Goal: Check status: Check status

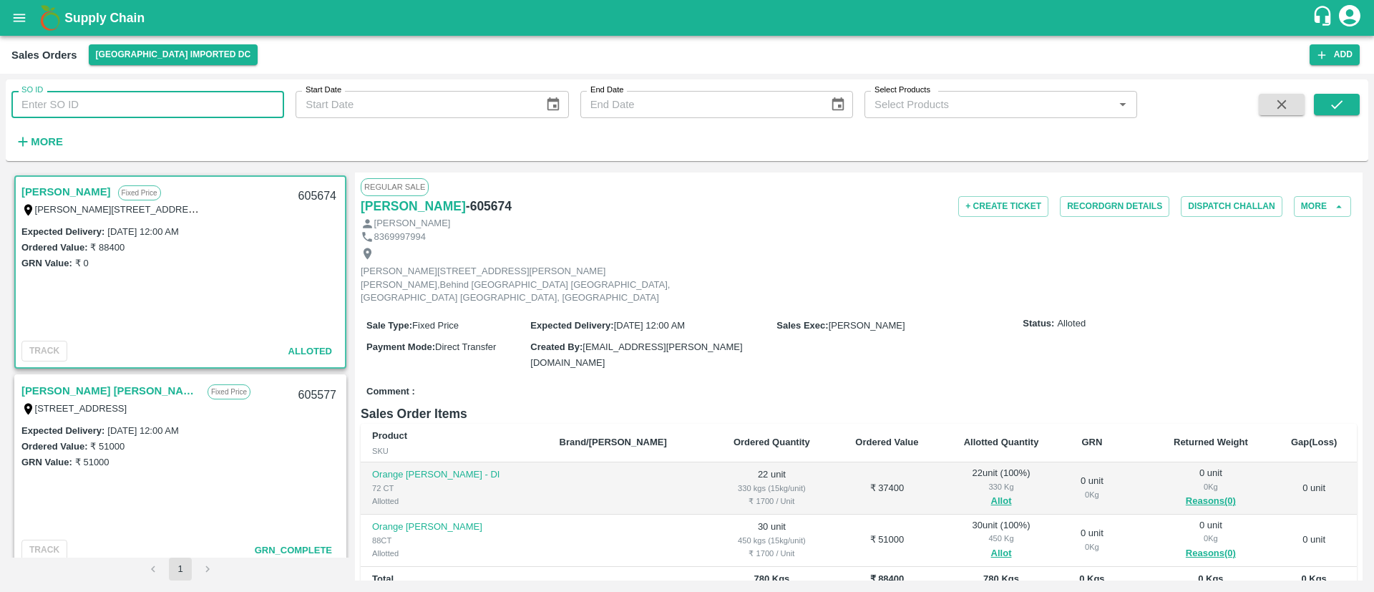
click at [176, 99] on input "SO ID" at bounding box center [147, 104] width 273 height 27
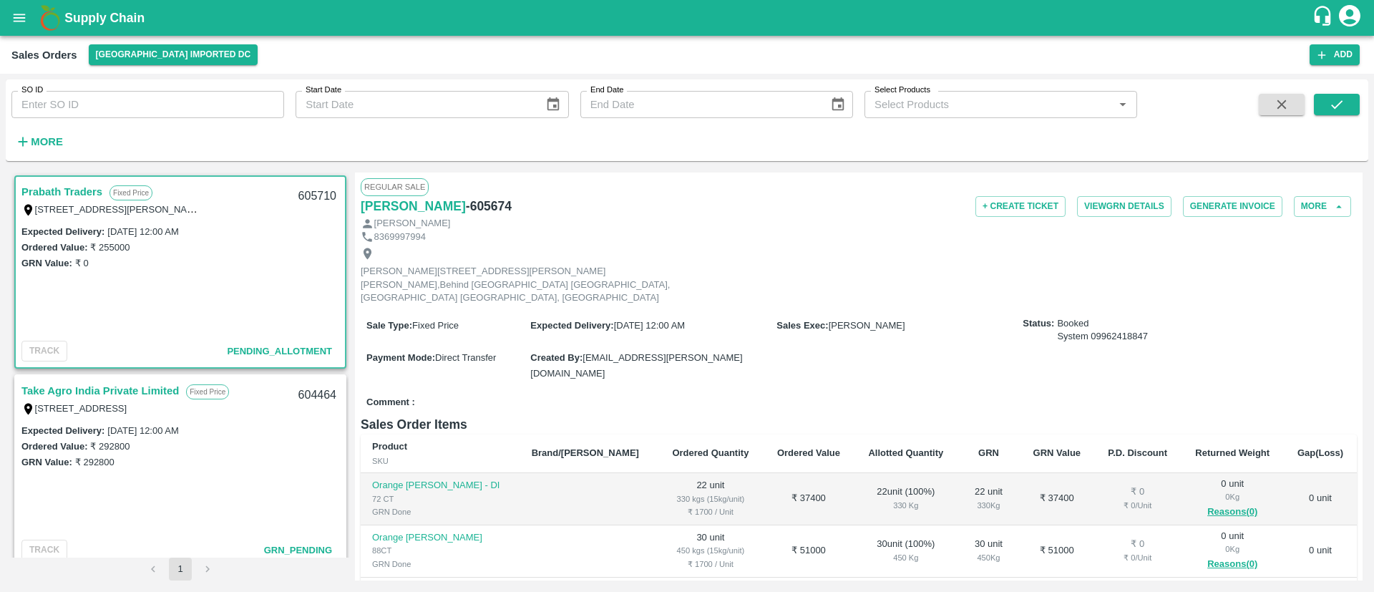
click at [80, 187] on link "Prabath Traders" at bounding box center [61, 191] width 81 height 19
click at [51, 191] on link "Prabath Traders" at bounding box center [61, 191] width 81 height 19
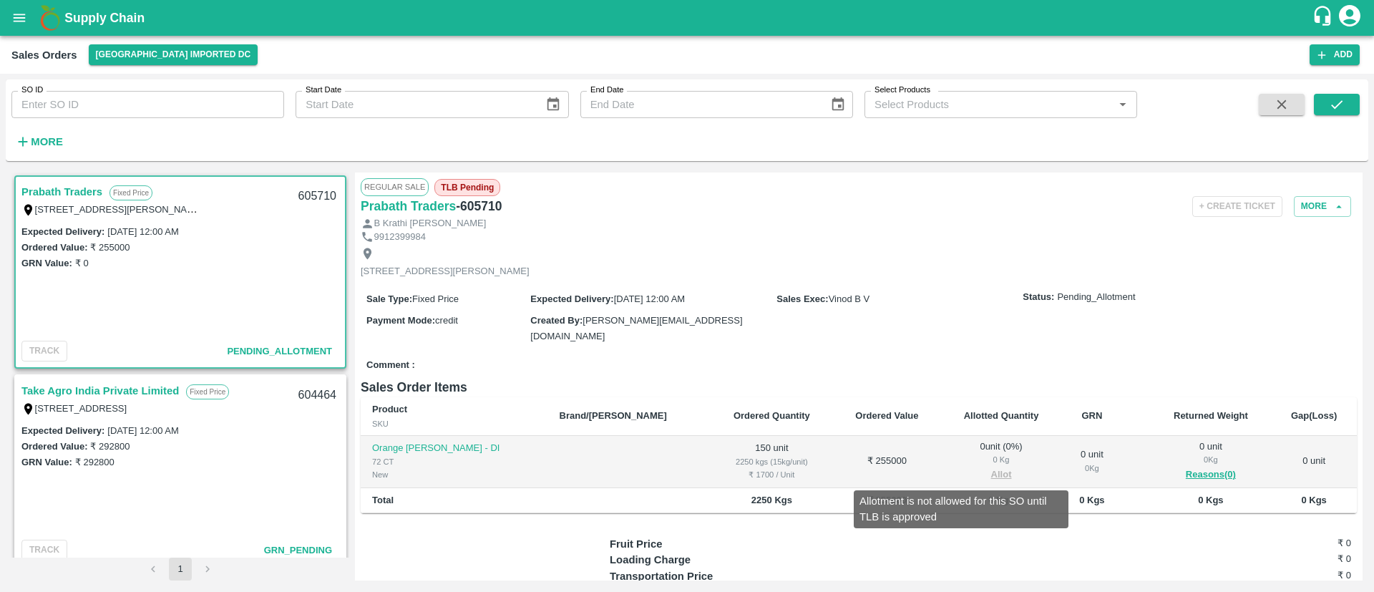
click at [962, 471] on span "Allot" at bounding box center [1001, 475] width 99 height 16
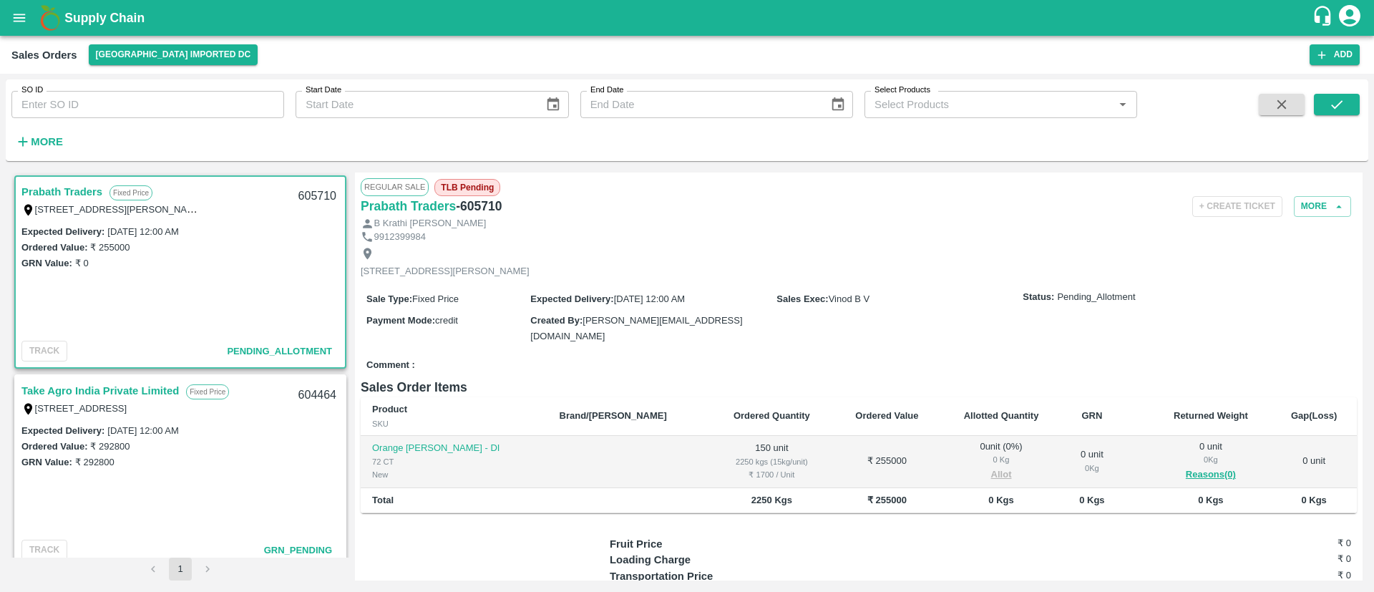
click at [721, 377] on h6 "Sales Order Items" at bounding box center [859, 387] width 996 height 20
click at [1336, 49] on button "Add" at bounding box center [1334, 54] width 50 height 21
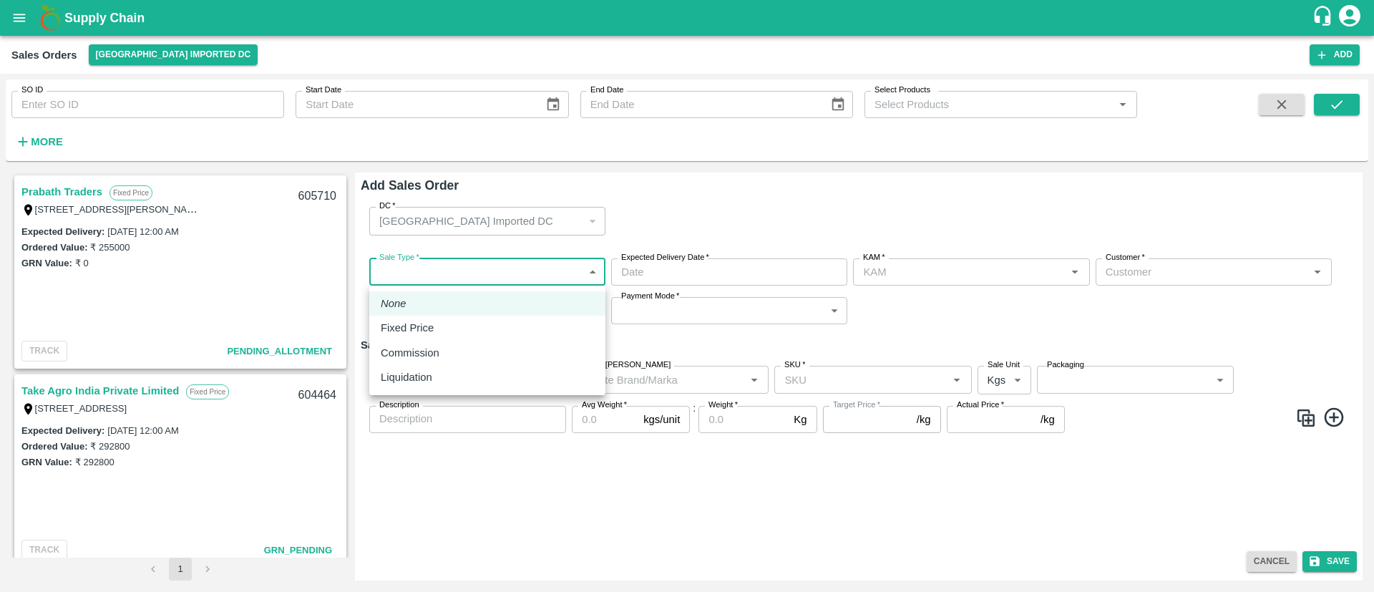
click at [444, 275] on body "Supply Chain Sales Orders Mumbai Imported DC Add SO ID SO ID Start Date Start D…" at bounding box center [687, 296] width 1374 height 592
click at [444, 348] on div "Commission" at bounding box center [414, 353] width 66 height 16
click at [424, 275] on body "Supply Chain Sales Orders Mumbai Imported DC Add SO ID SO ID Start Date Start D…" at bounding box center [687, 296] width 1374 height 592
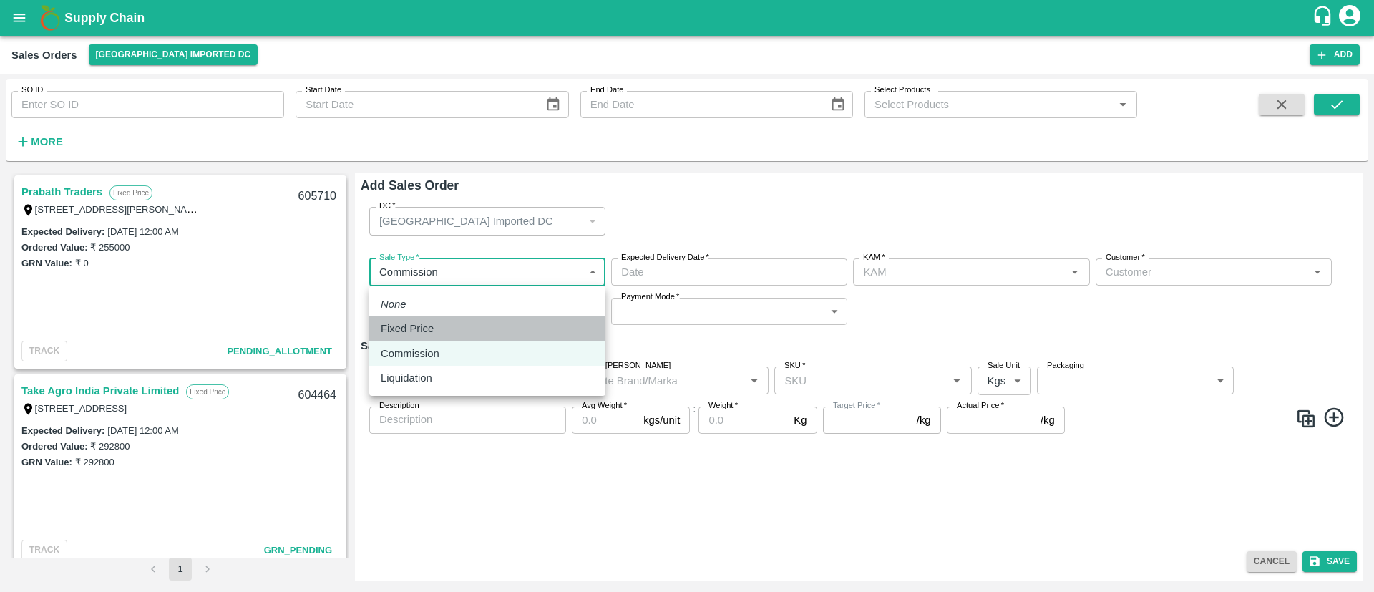
click at [431, 326] on p "Fixed Price" at bounding box center [407, 329] width 53 height 16
type input "1"
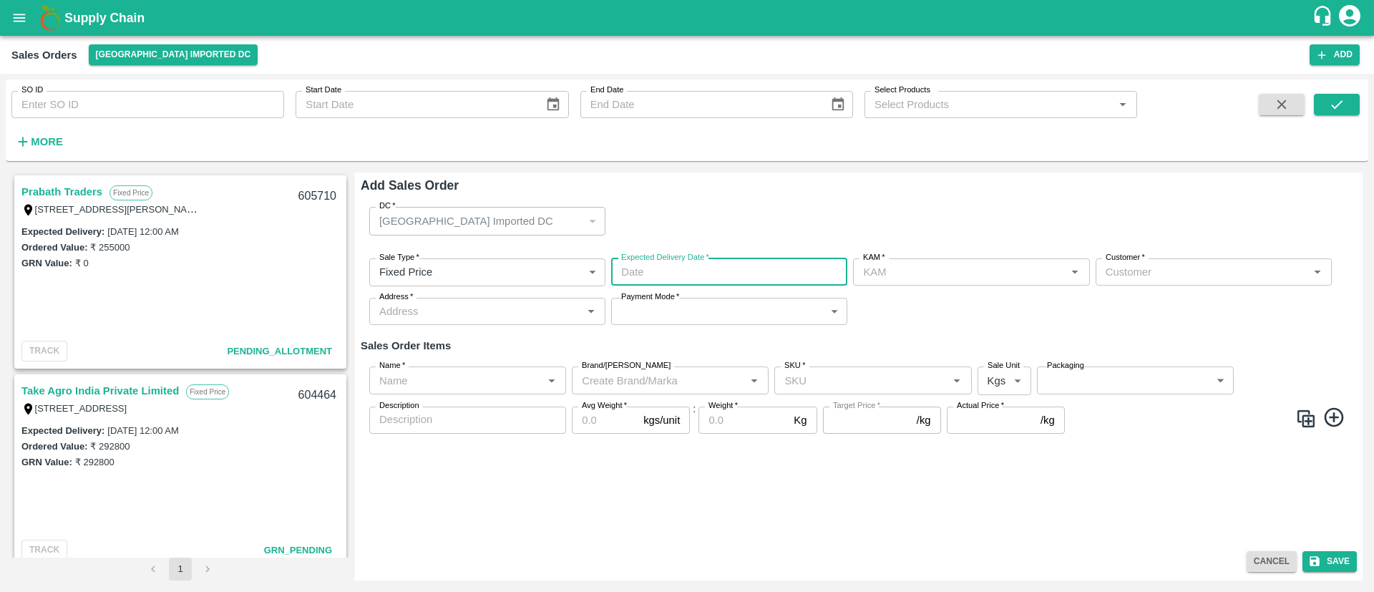
type input "DD/MM/YYYY hh:mm aa"
click at [759, 273] on input "DD/MM/YYYY hh:mm aa" at bounding box center [724, 271] width 226 height 27
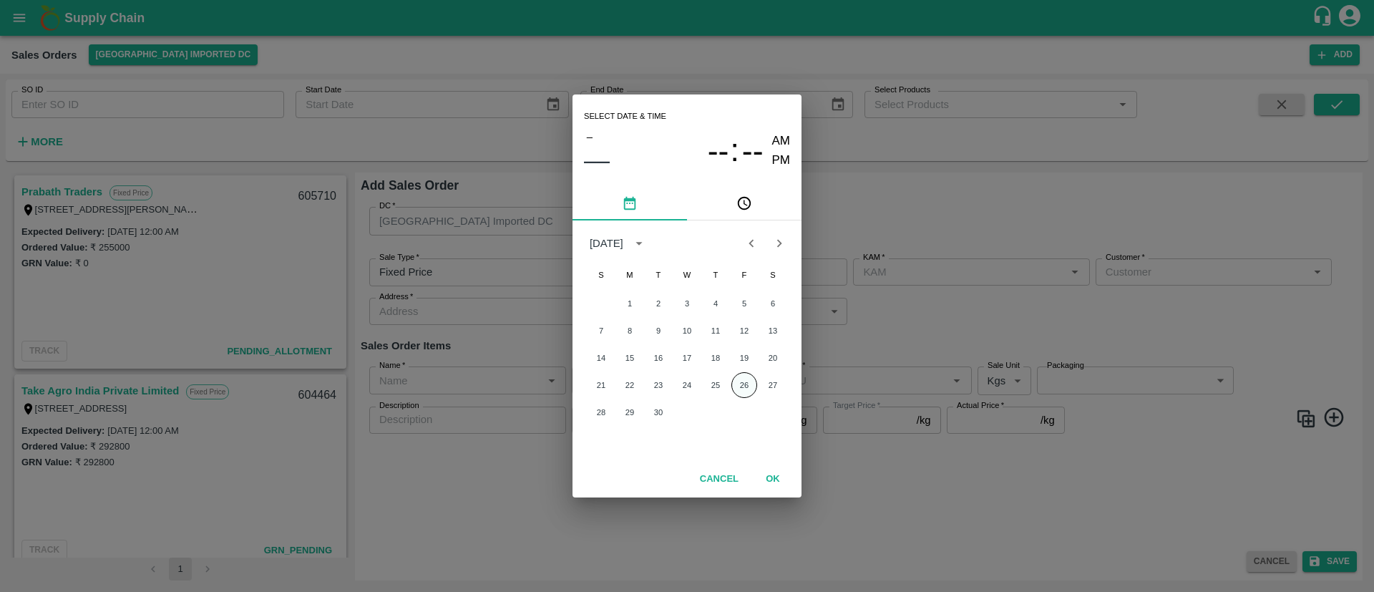
click at [745, 394] on button "26" at bounding box center [744, 385] width 26 height 26
type input "26/09/2025 12:00 AM"
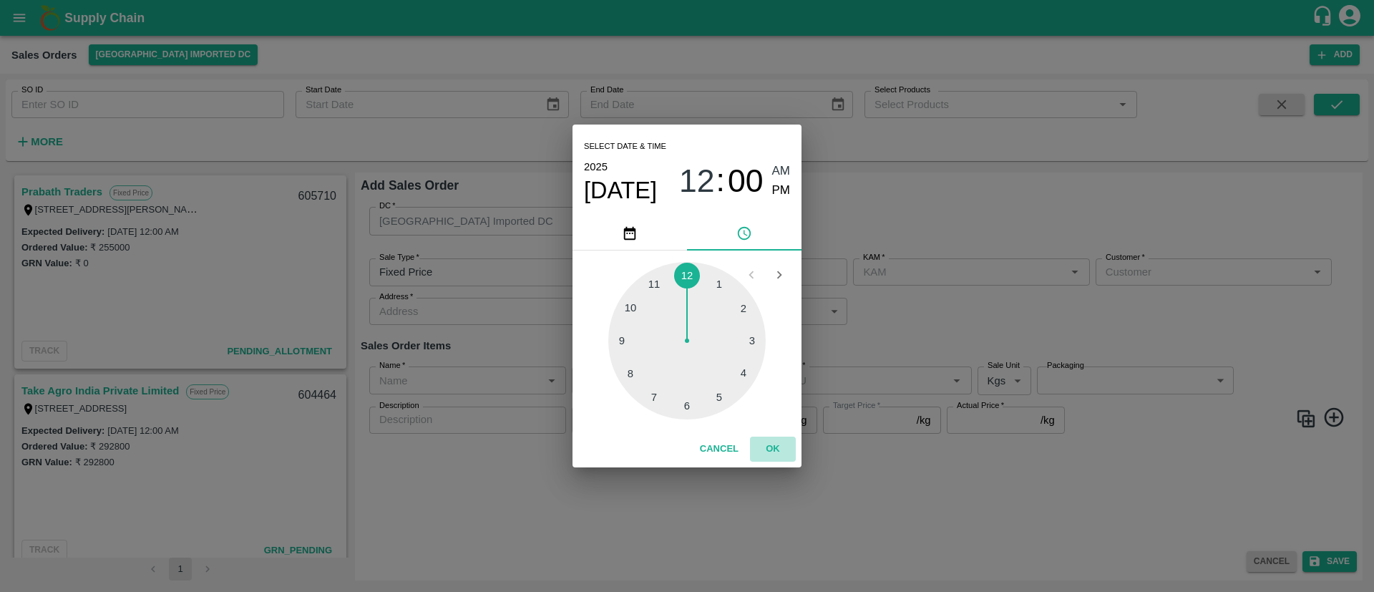
click at [776, 443] on button "OK" at bounding box center [773, 448] width 46 height 25
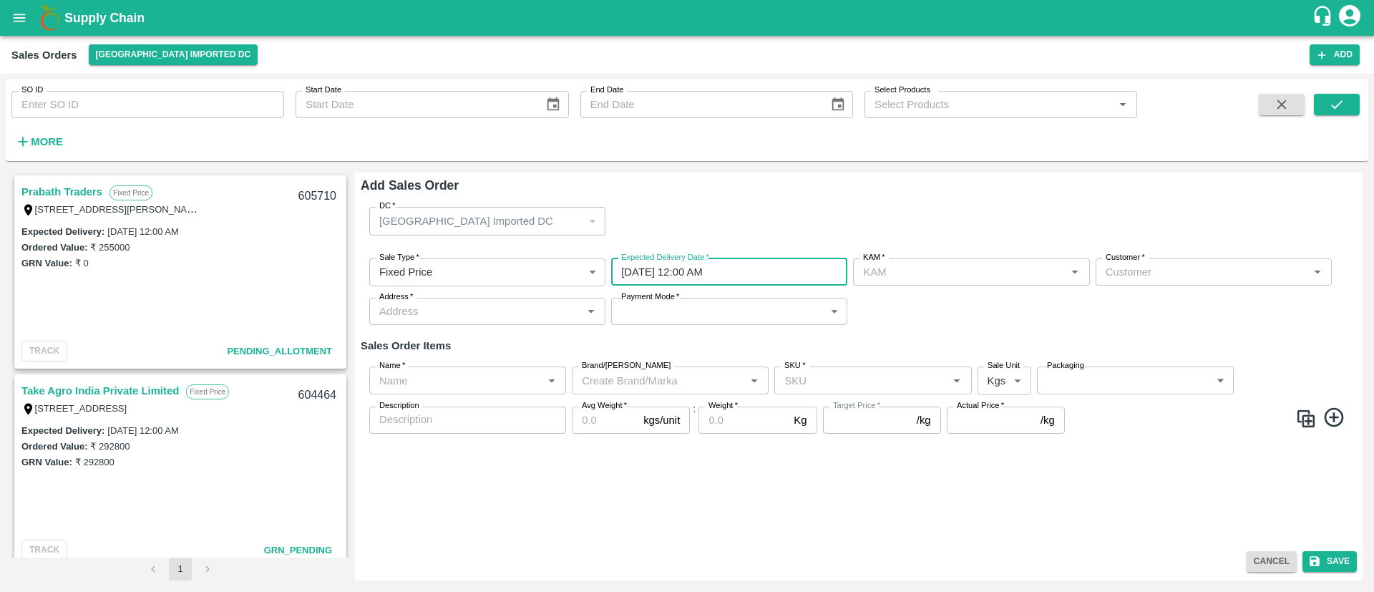
click at [690, 274] on input "26/09/2025 12:00 AM" at bounding box center [724, 271] width 226 height 27
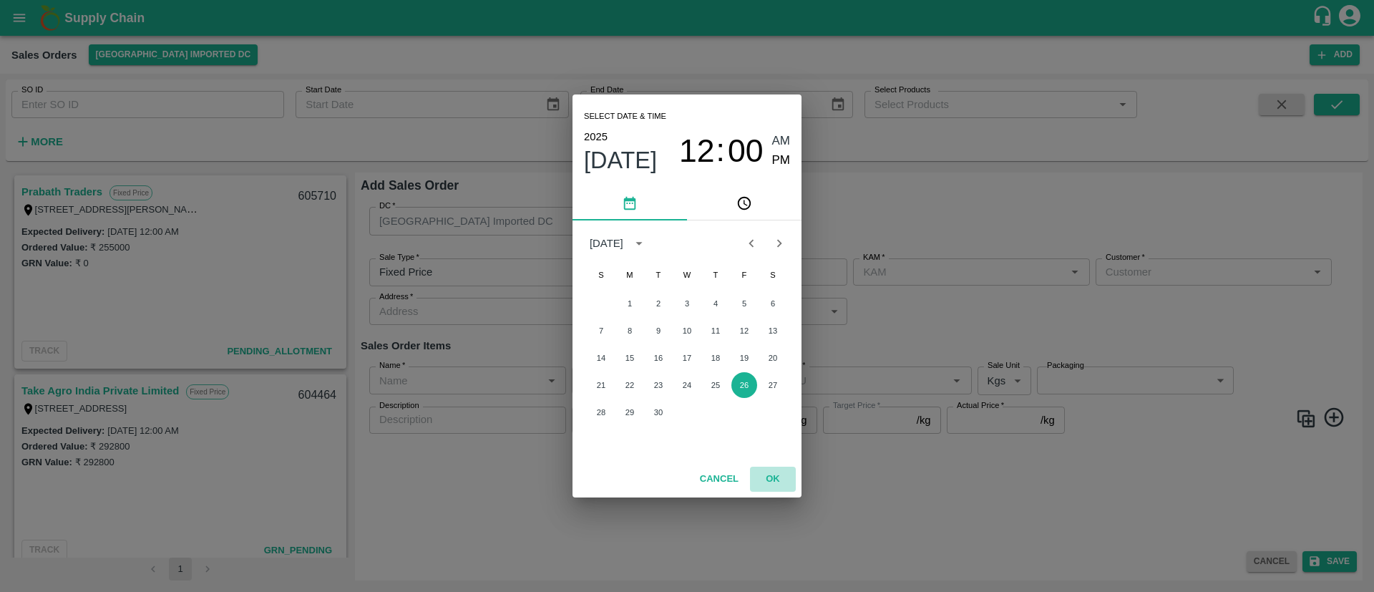
click at [775, 479] on button "OK" at bounding box center [773, 479] width 46 height 25
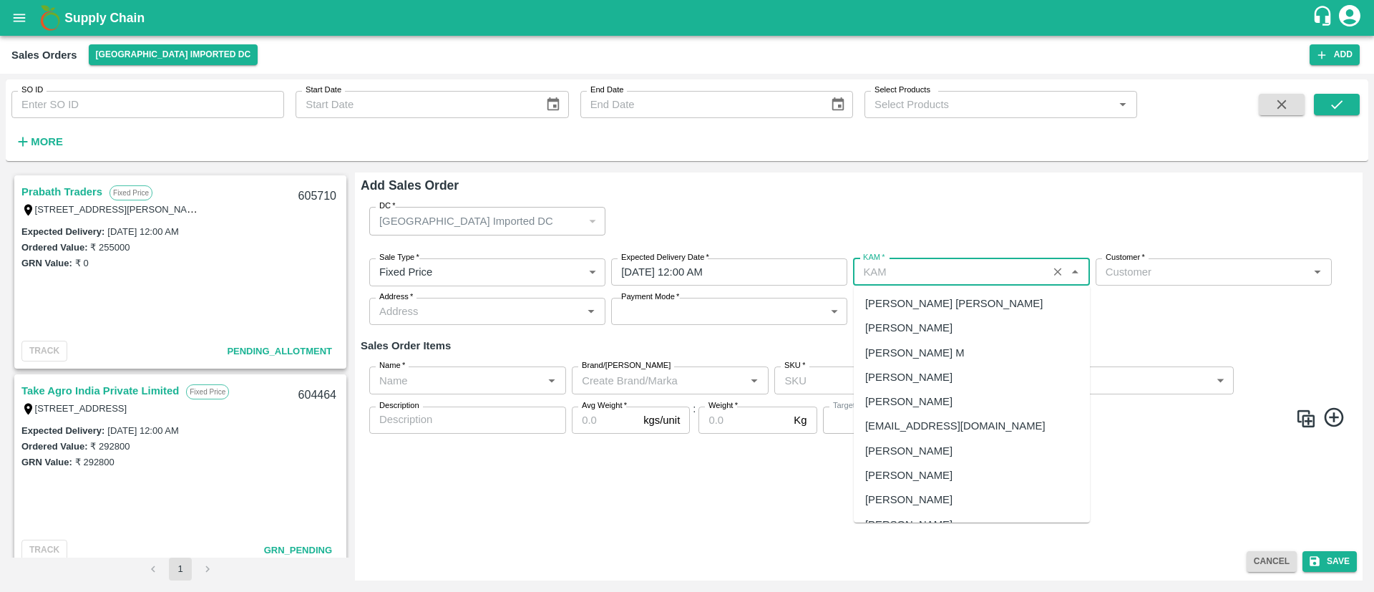
click at [961, 273] on input "KAM   *" at bounding box center [949, 272] width 185 height 19
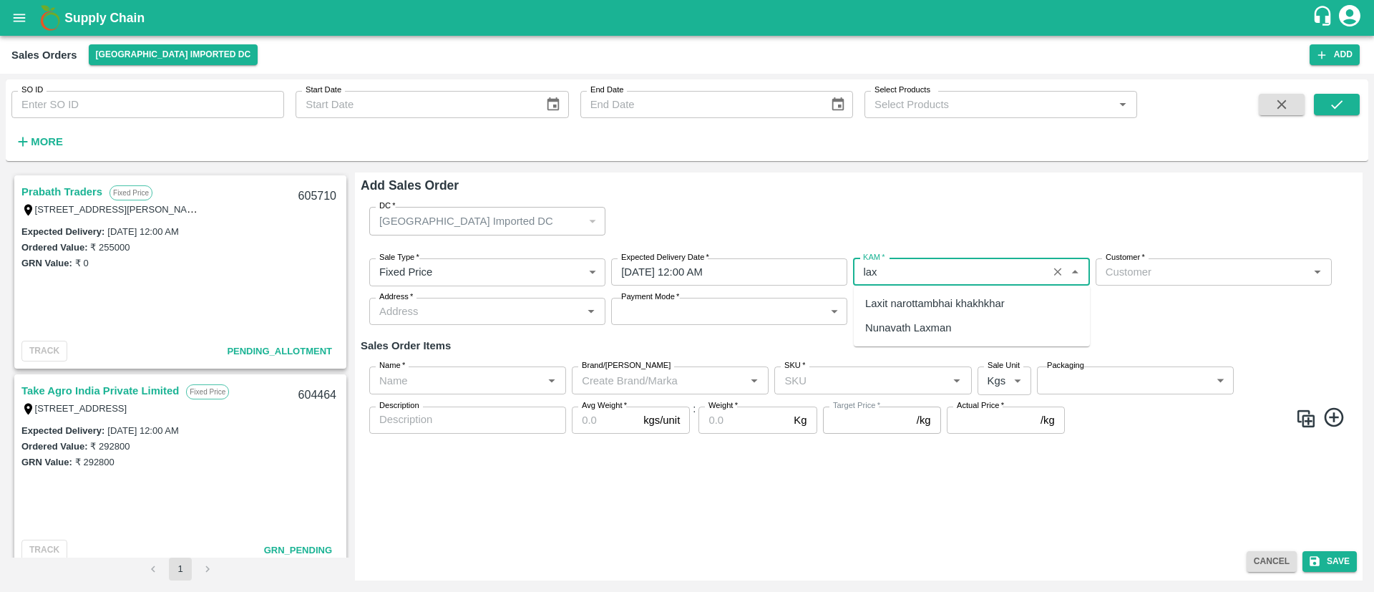
click at [923, 307] on div "Laxit narottambhai khakhkhar" at bounding box center [935, 304] width 140 height 16
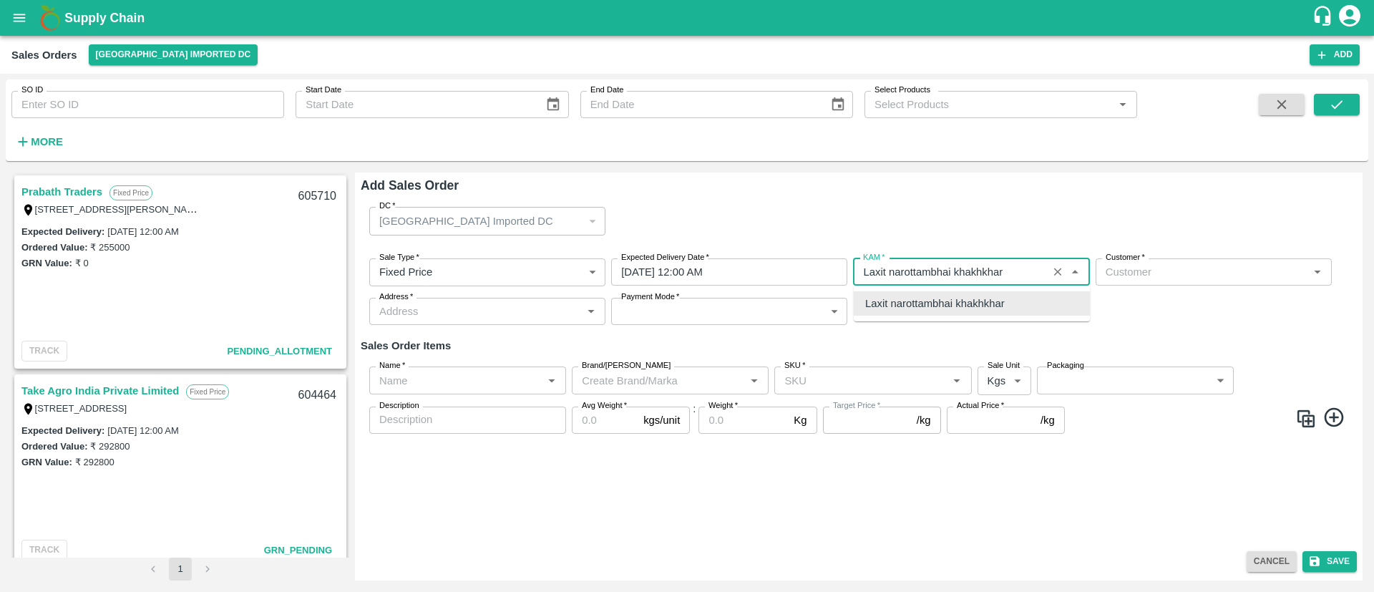
type input "Laxit narottambhai khakhkhar"
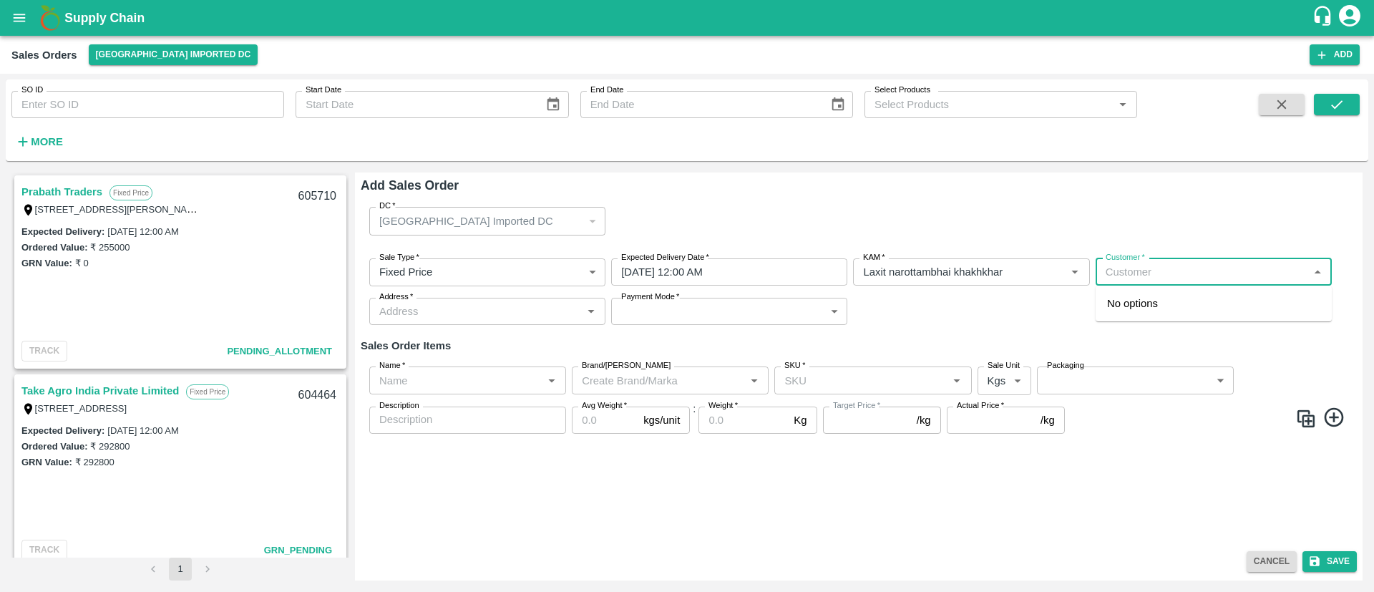
click at [1186, 271] on input "Customer   *" at bounding box center [1202, 272] width 204 height 19
type input "s"
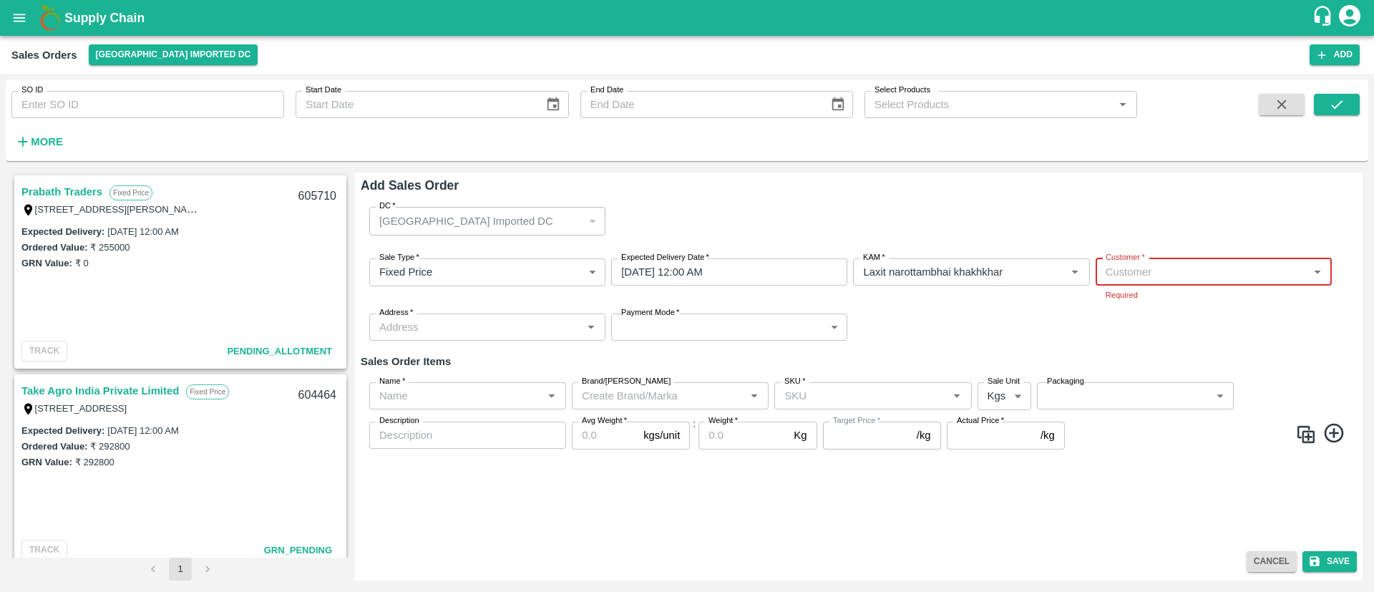
click at [22, 20] on icon "open drawer" at bounding box center [19, 18] width 16 height 16
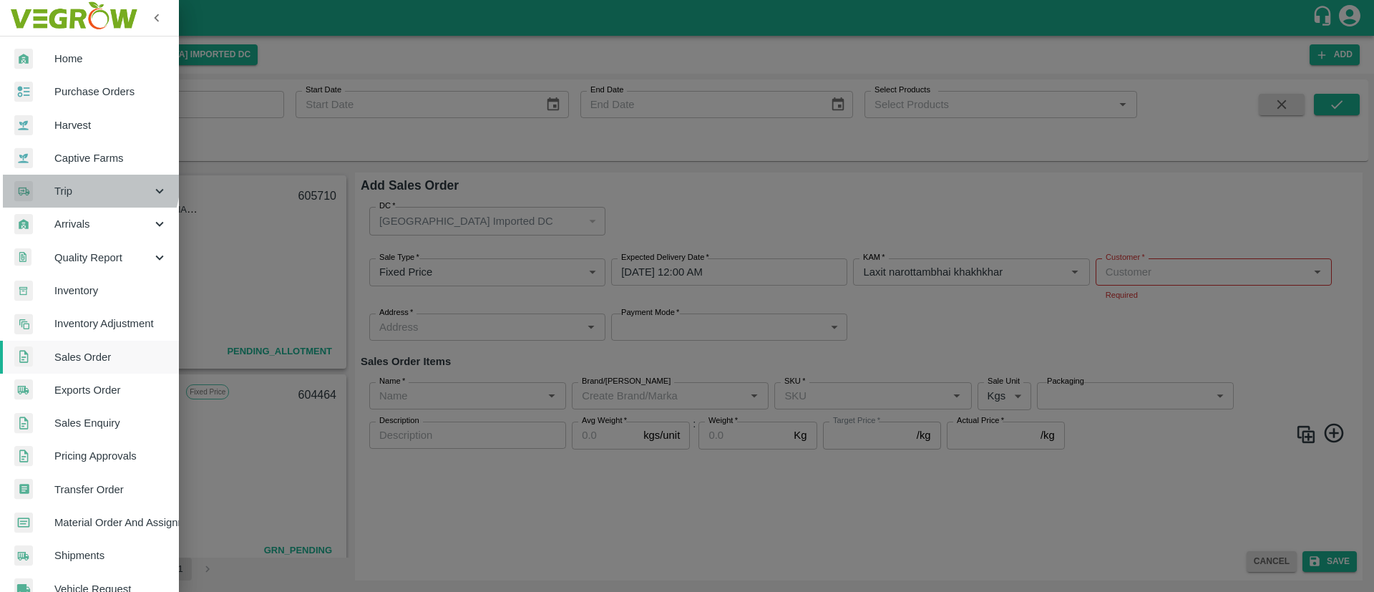
click at [67, 179] on div "Trip" at bounding box center [89, 191] width 179 height 33
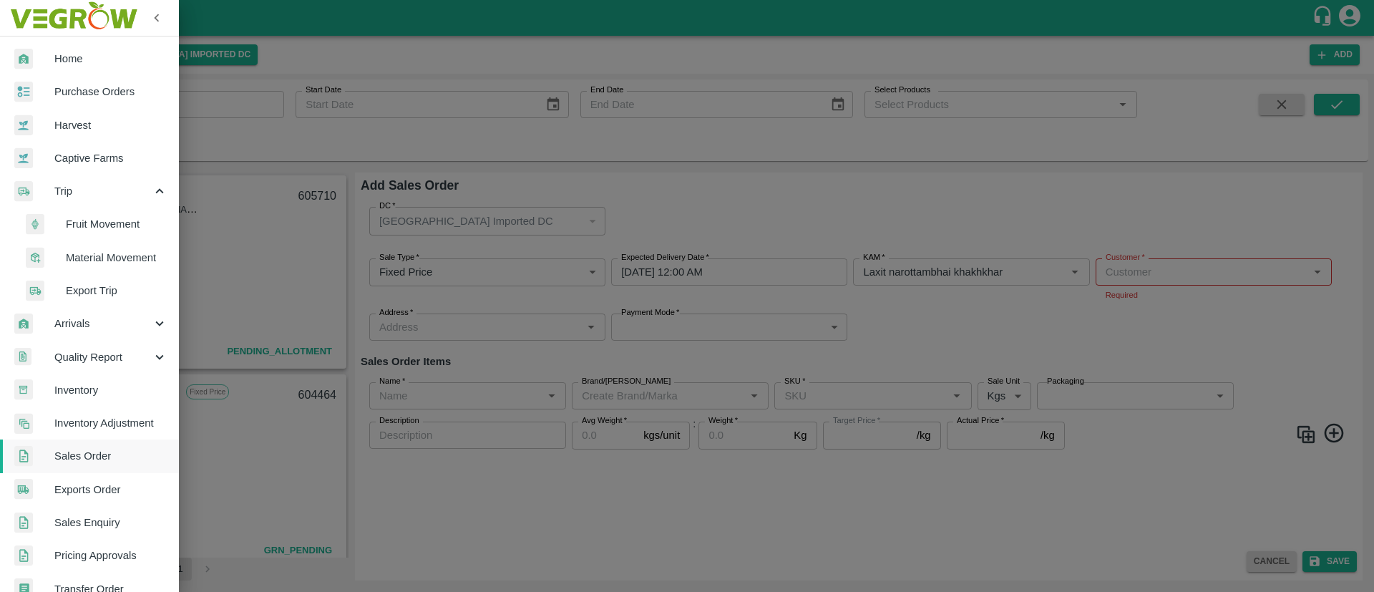
click at [122, 231] on span "Fruit Movement" at bounding box center [117, 224] width 102 height 16
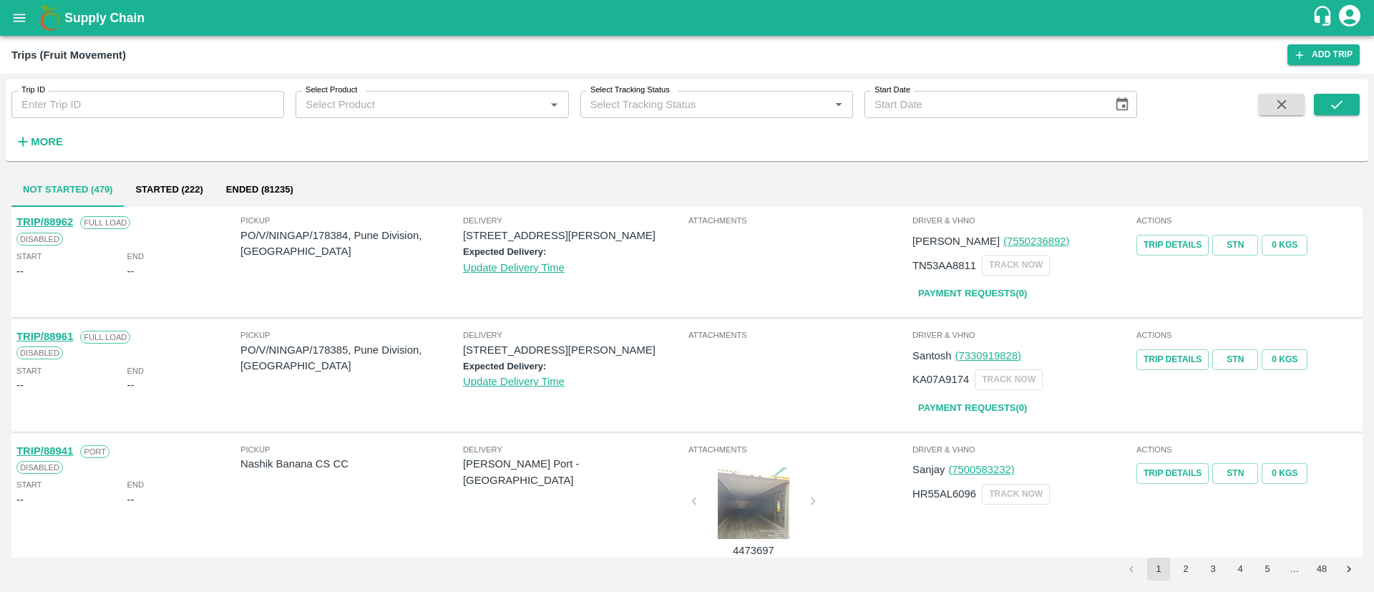
click at [36, 143] on strong "More" at bounding box center [47, 141] width 32 height 11
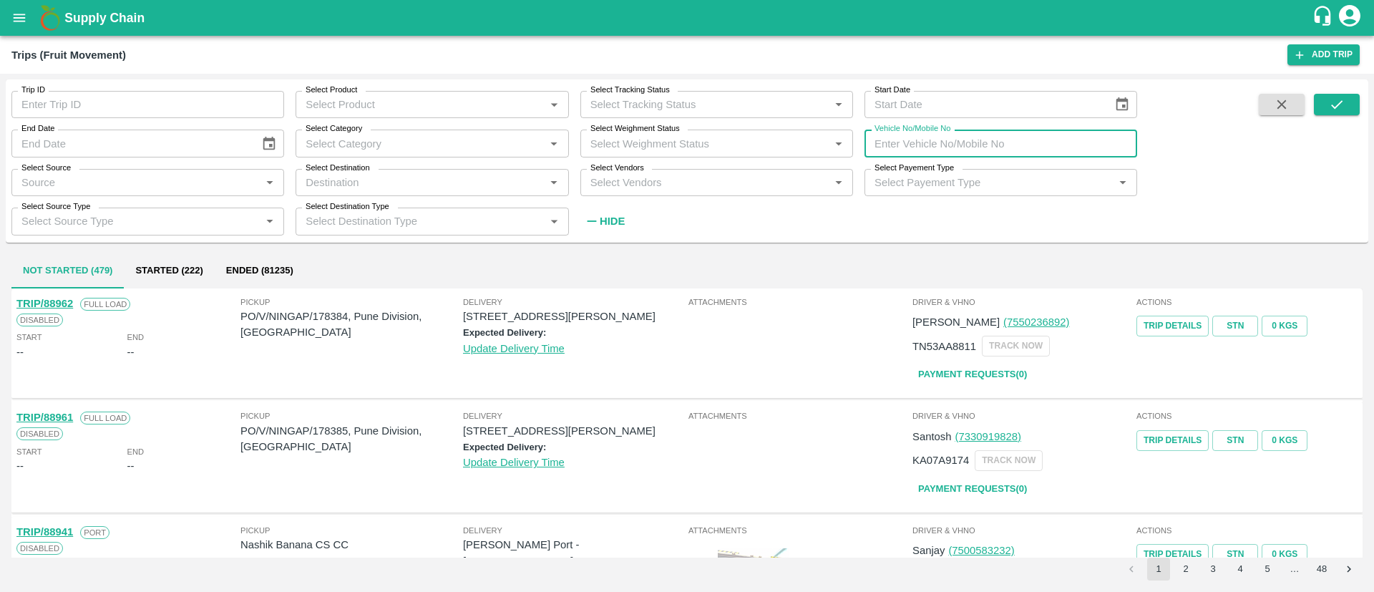
click at [987, 142] on input "Vehicle No/Mobile No" at bounding box center [1000, 143] width 273 height 27
paste input "Mh03 er 1428"
click at [912, 140] on input "MH03E1428" at bounding box center [1000, 143] width 273 height 27
type input "MH03ER1428"
click at [1330, 100] on icon "submit" at bounding box center [1337, 105] width 16 height 16
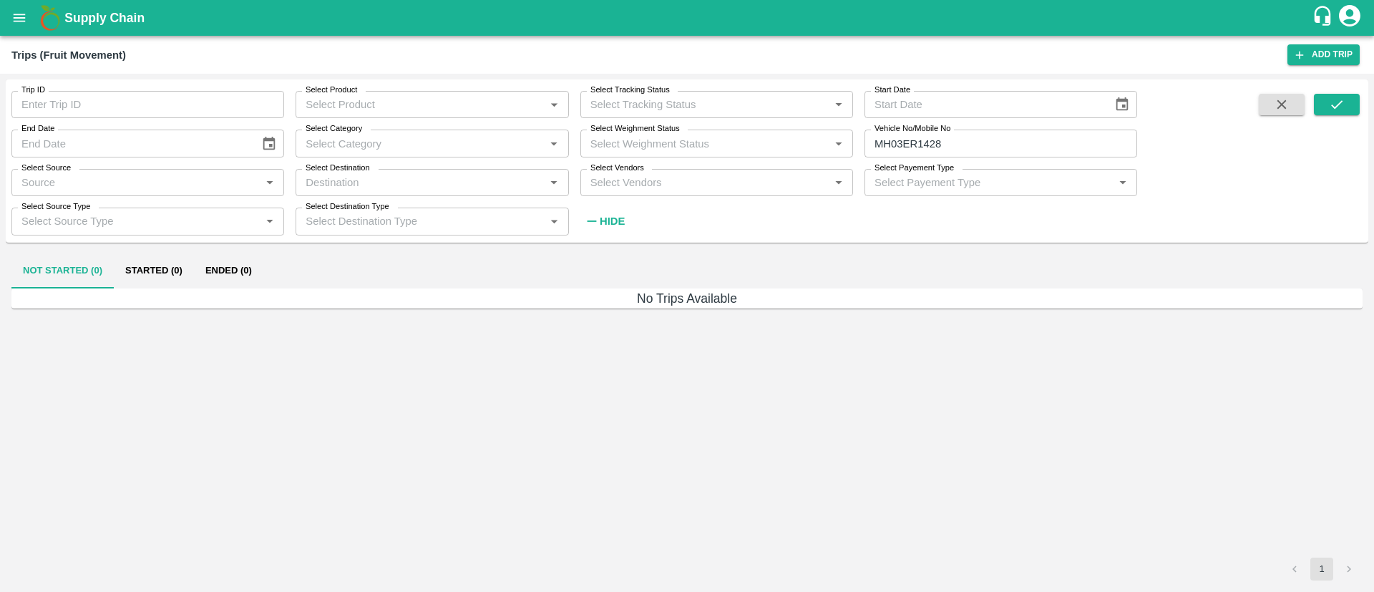
click at [165, 323] on div "No Trips Available" at bounding box center [686, 423] width 1351 height 270
